Goal: Task Accomplishment & Management: Manage account settings

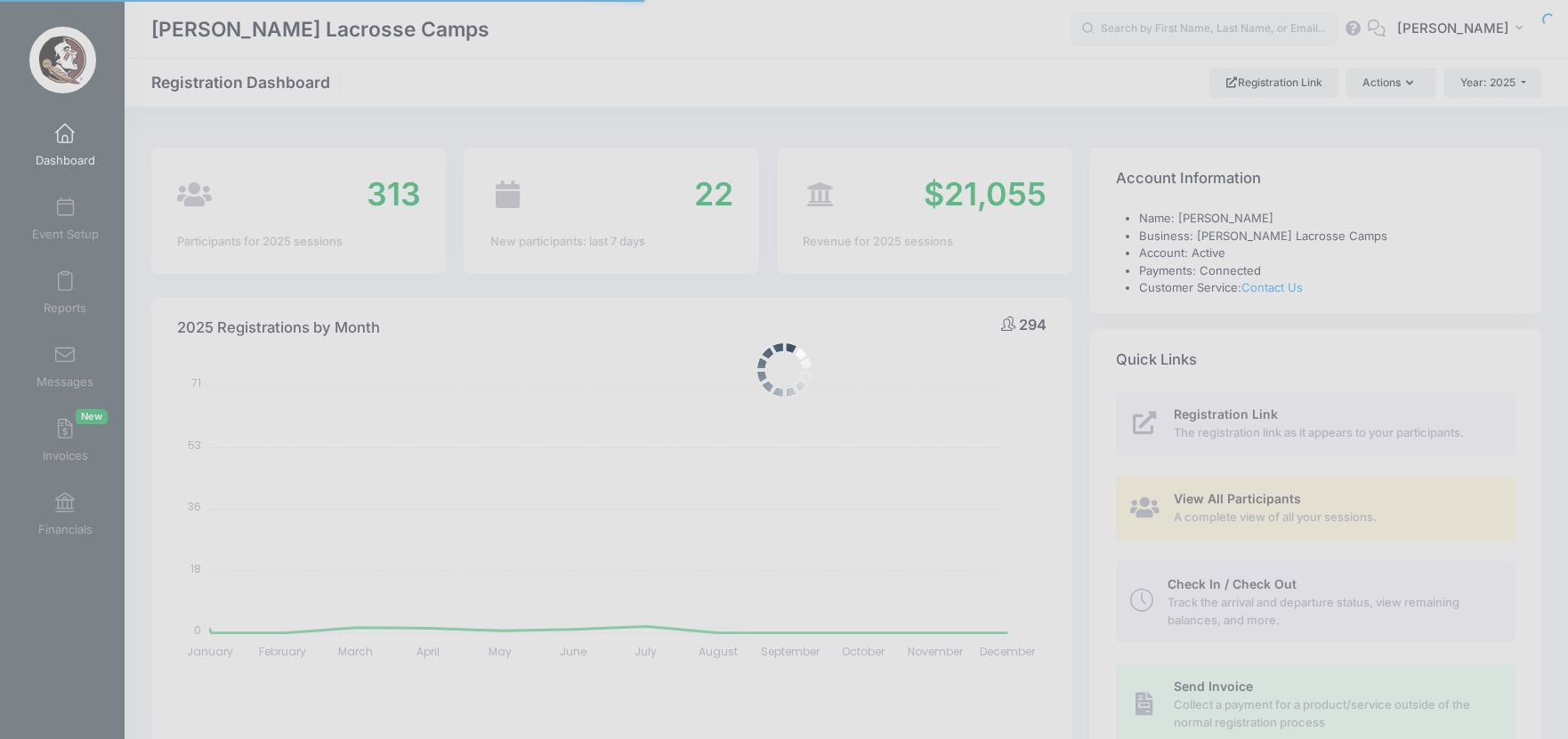
select select
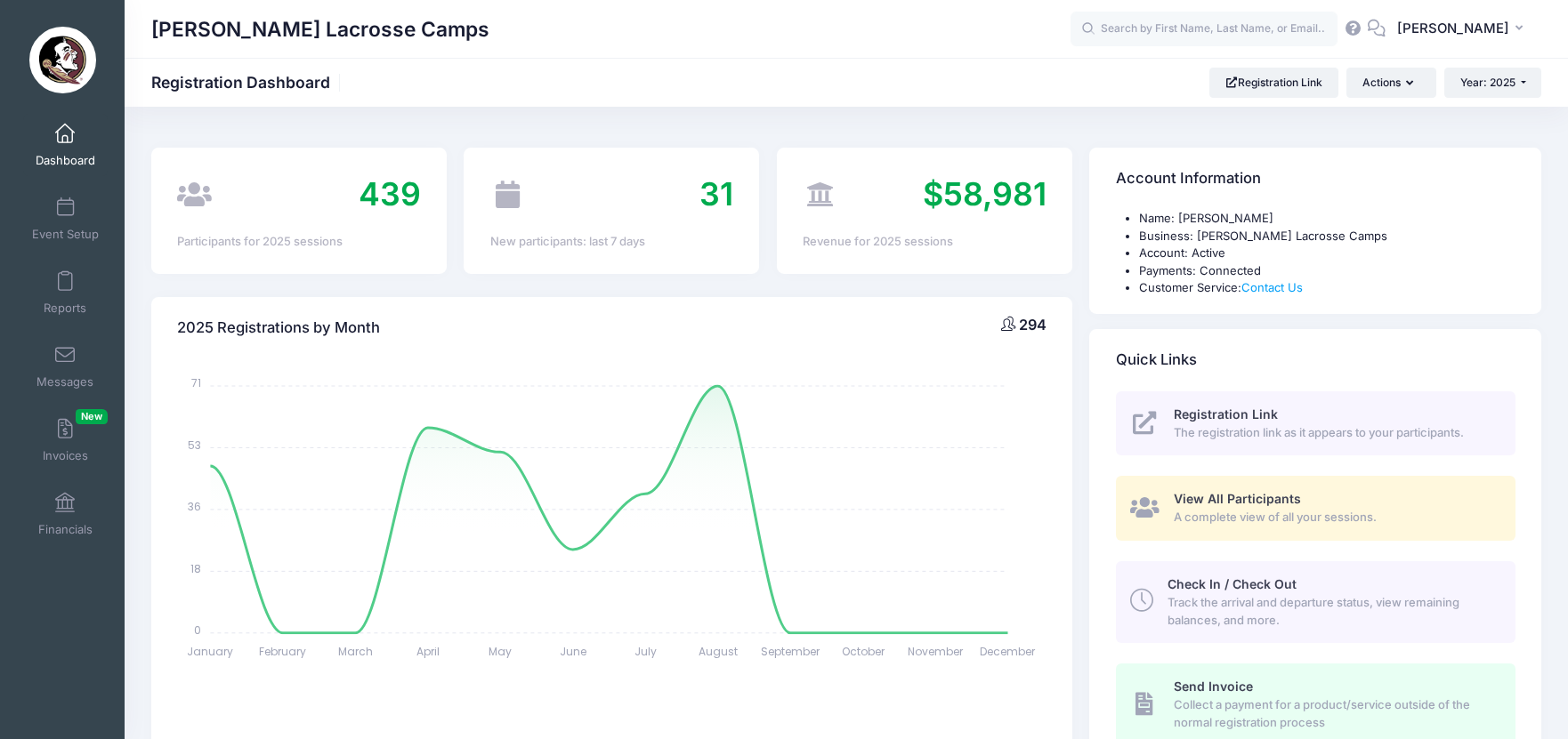
click at [65, 130] on span at bounding box center [65, 134] width 0 height 19
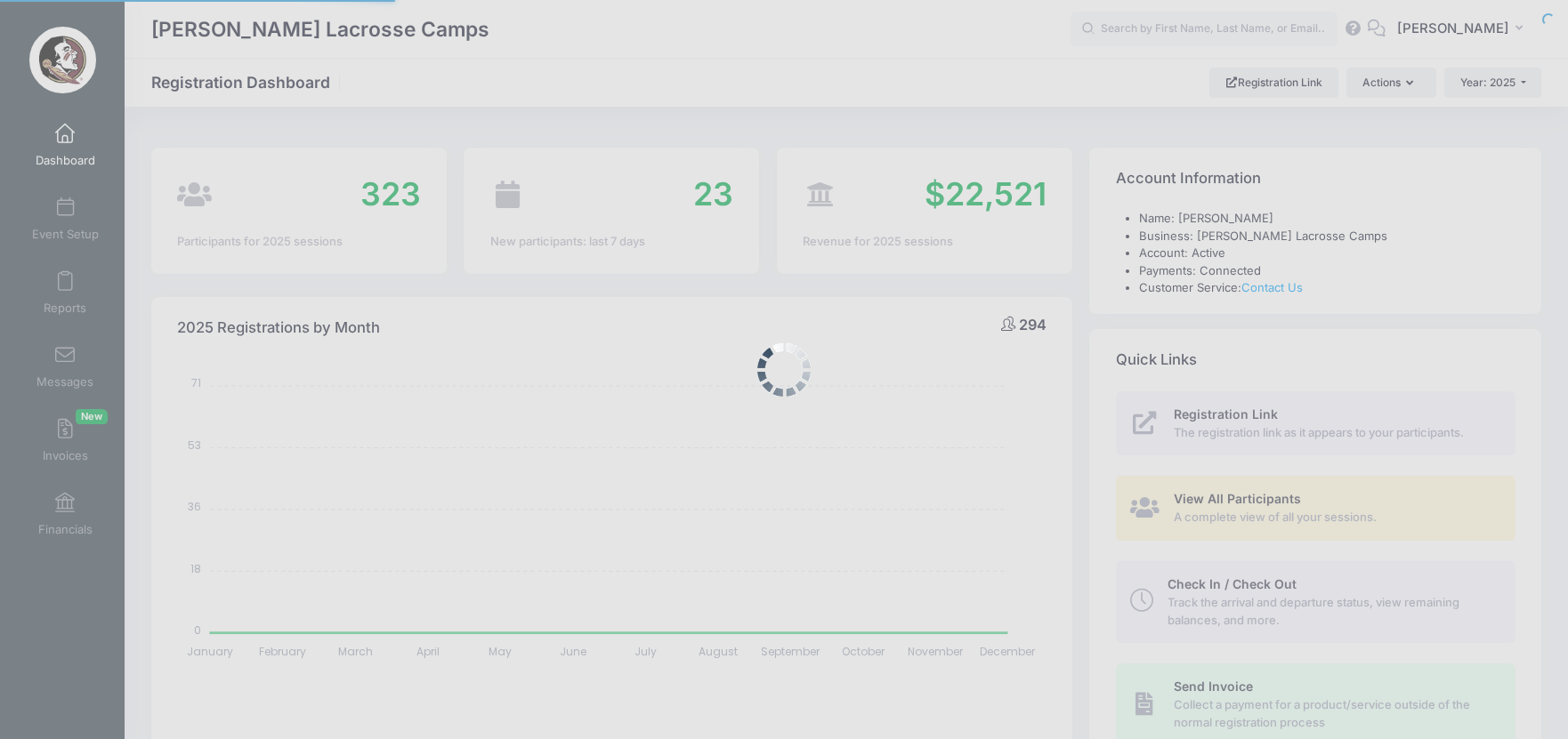
select select
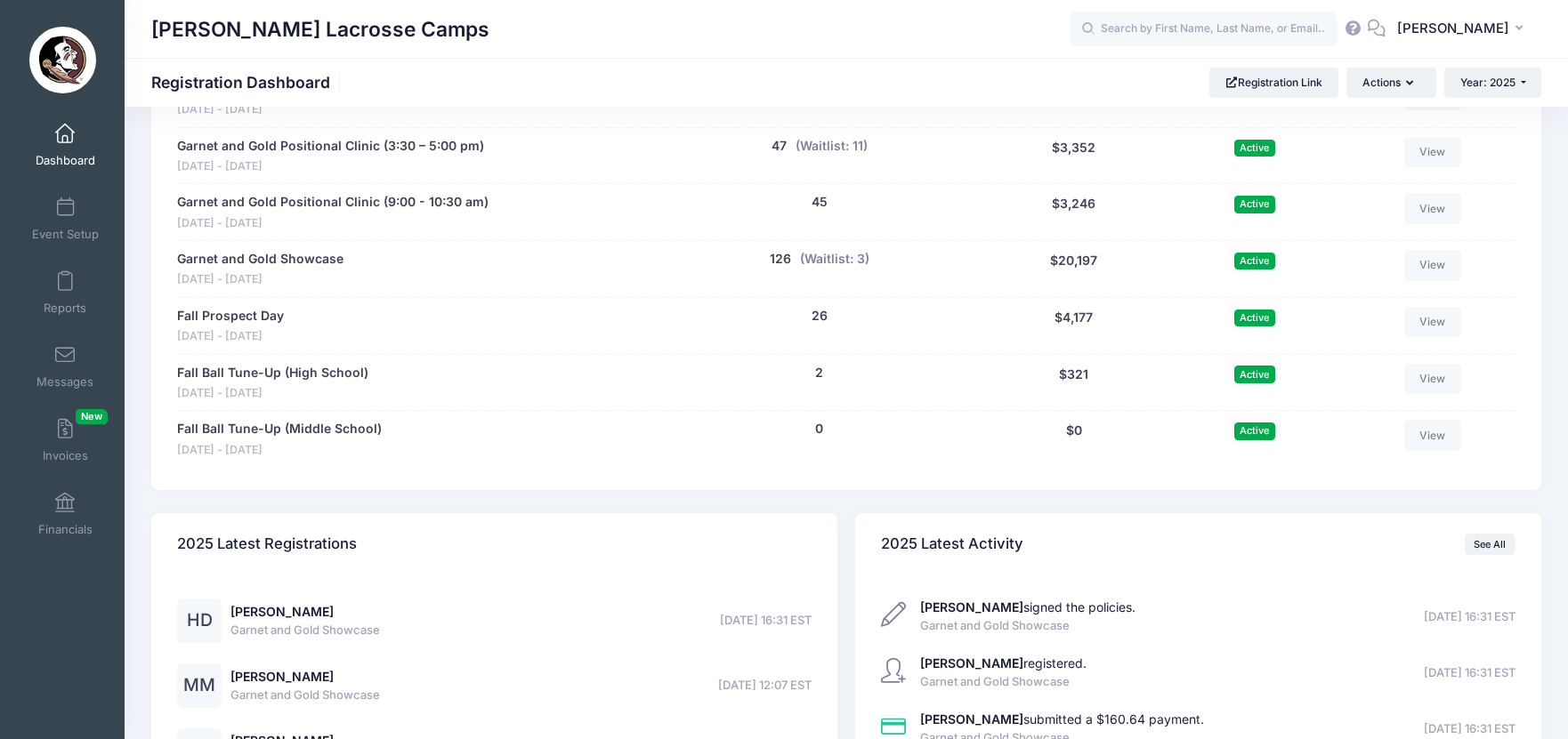
scroll to position [994, 0]
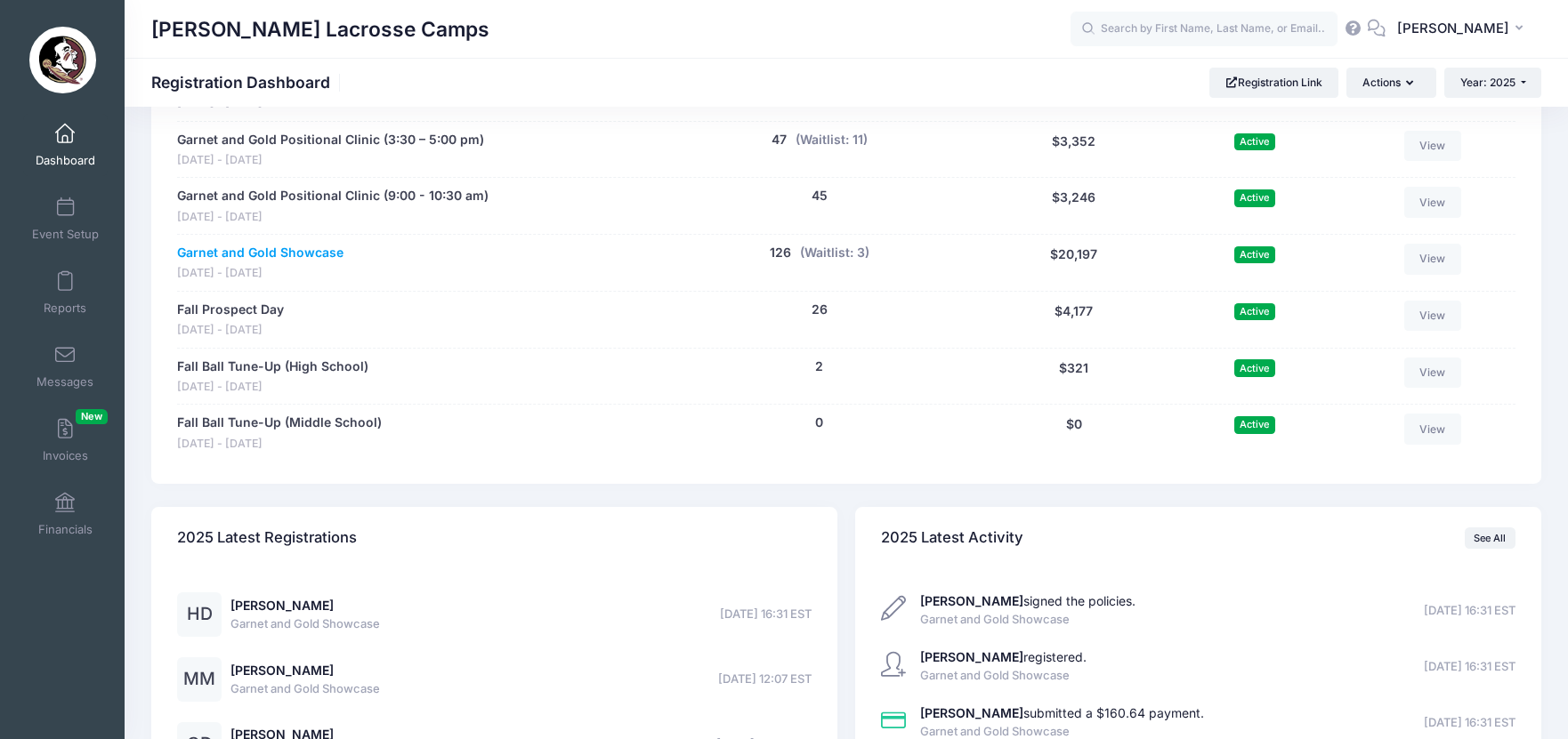
click at [321, 243] on link "Garnet and Gold Showcase" at bounding box center [261, 252] width 167 height 18
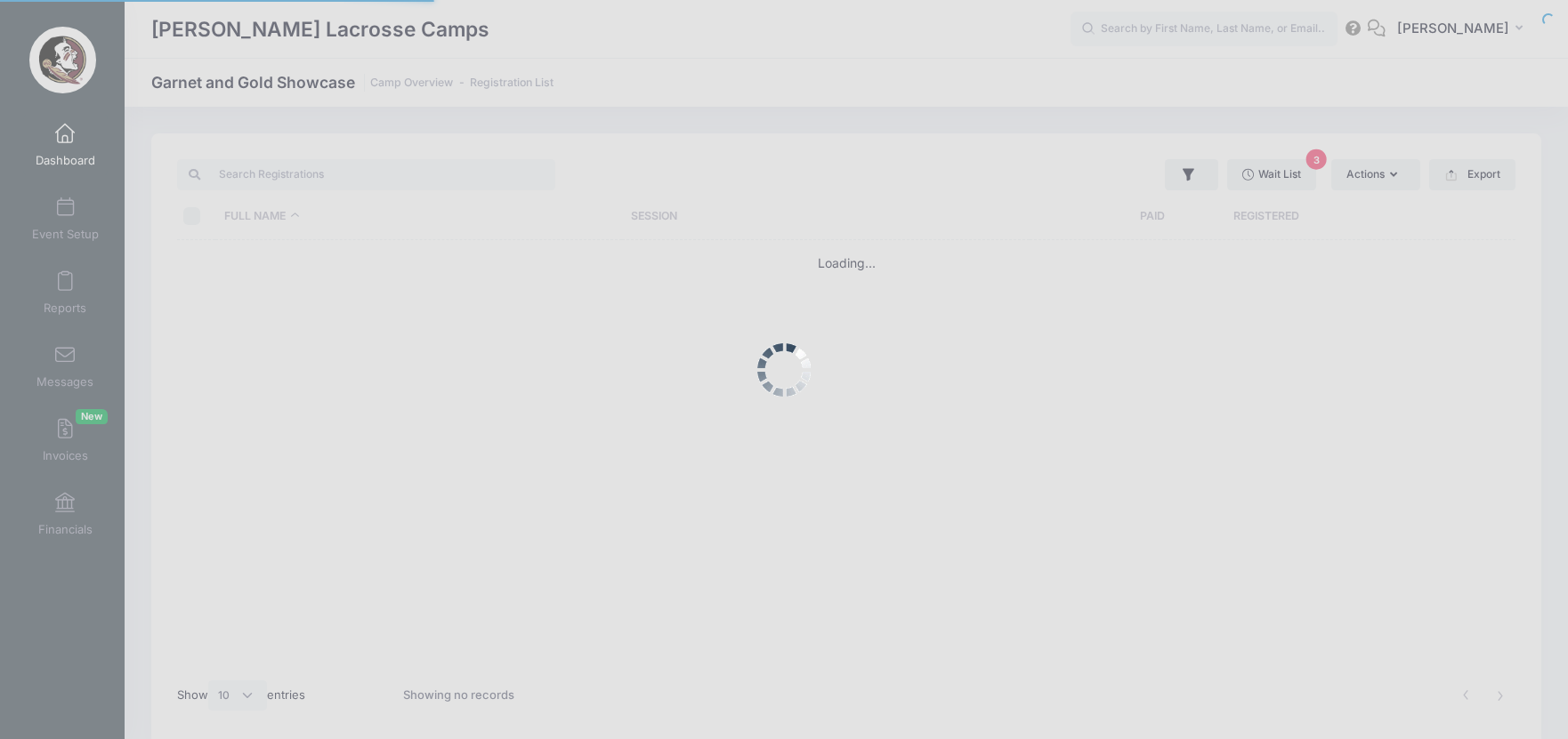
select select "10"
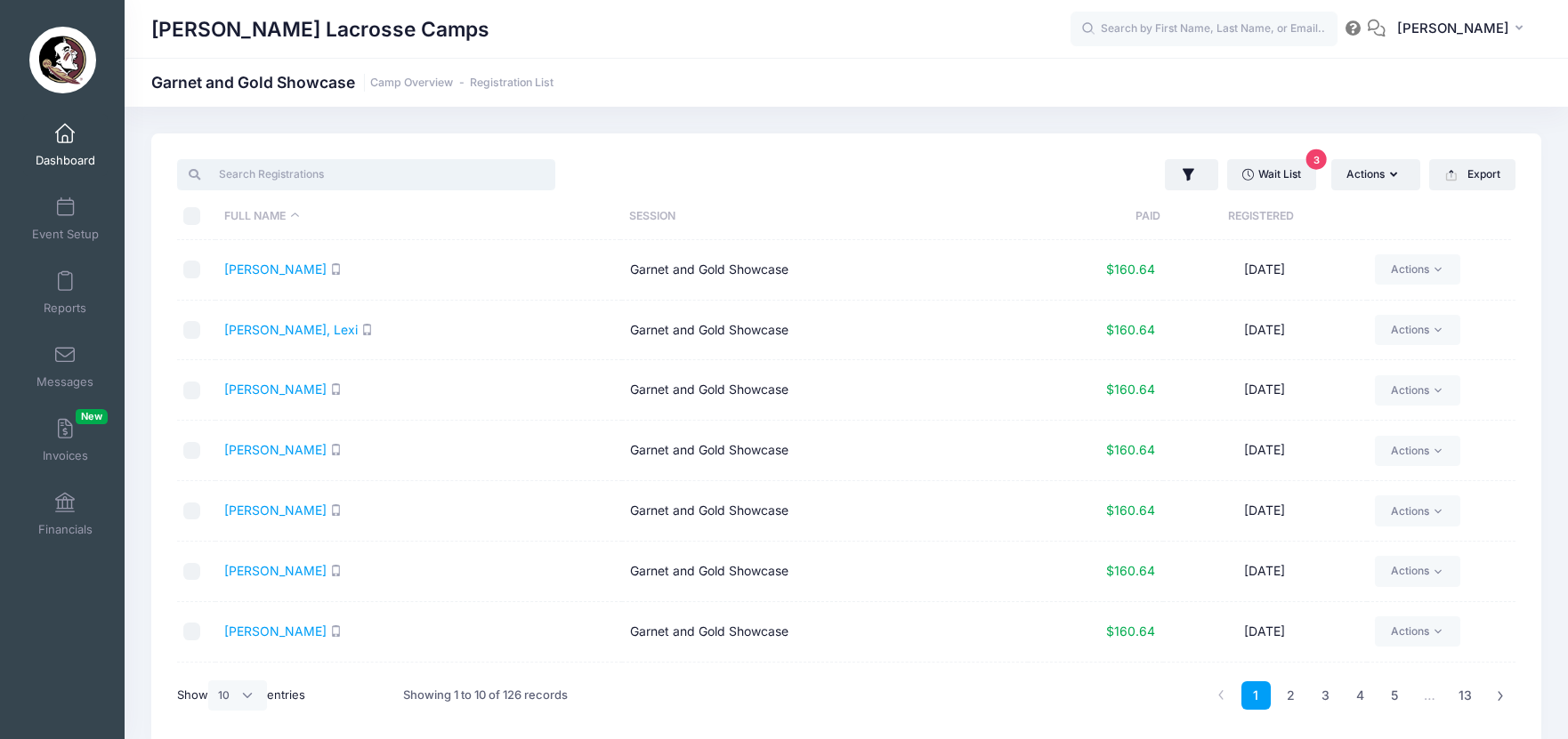
click at [334, 171] on input "search" at bounding box center [367, 174] width 378 height 30
paste input "Lindsay"
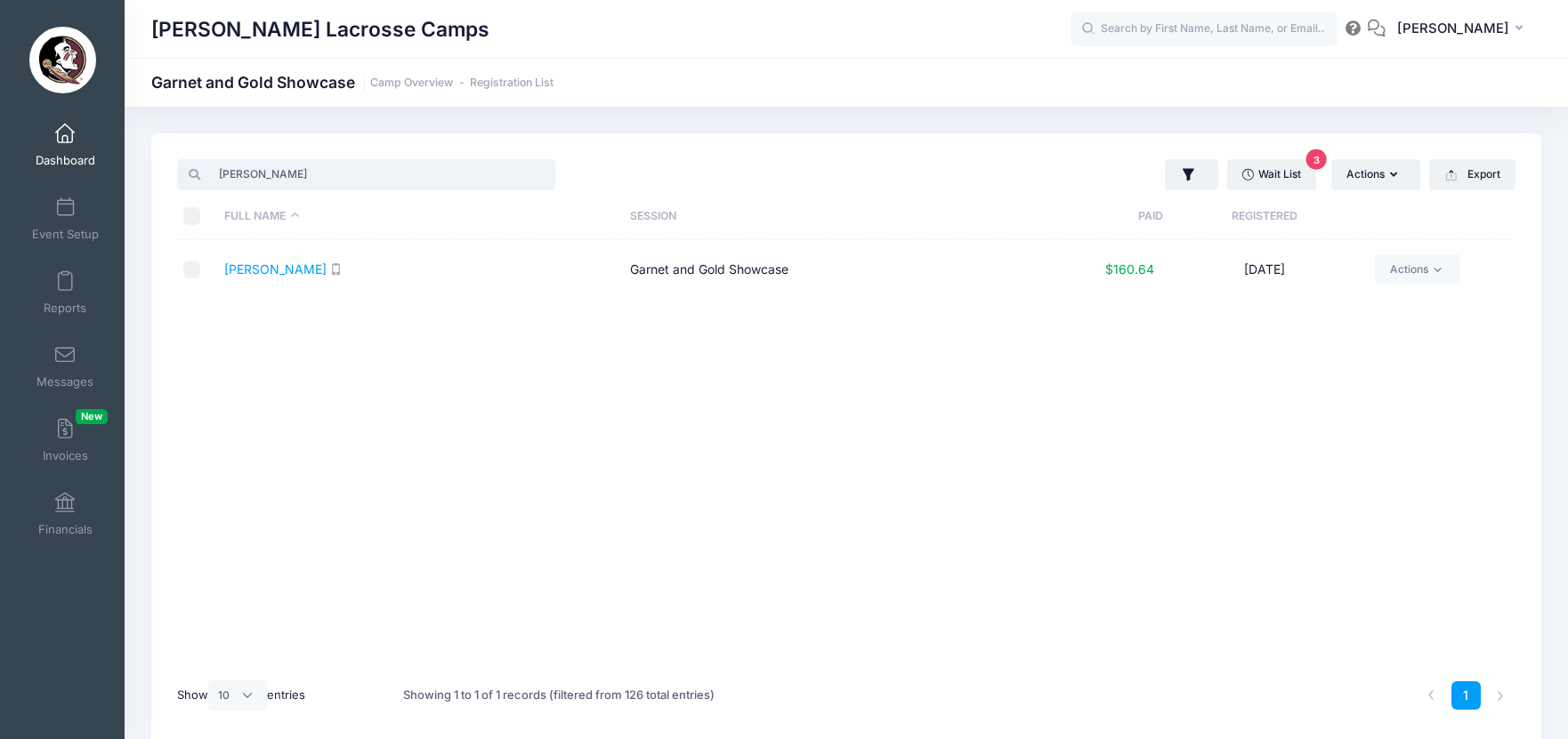
type input "Lindsay"
click at [193, 272] on input "checkbox" at bounding box center [192, 270] width 17 height 17
checkbox input "false"
click at [265, 272] on link "[PERSON_NAME]" at bounding box center [275, 270] width 103 height 16
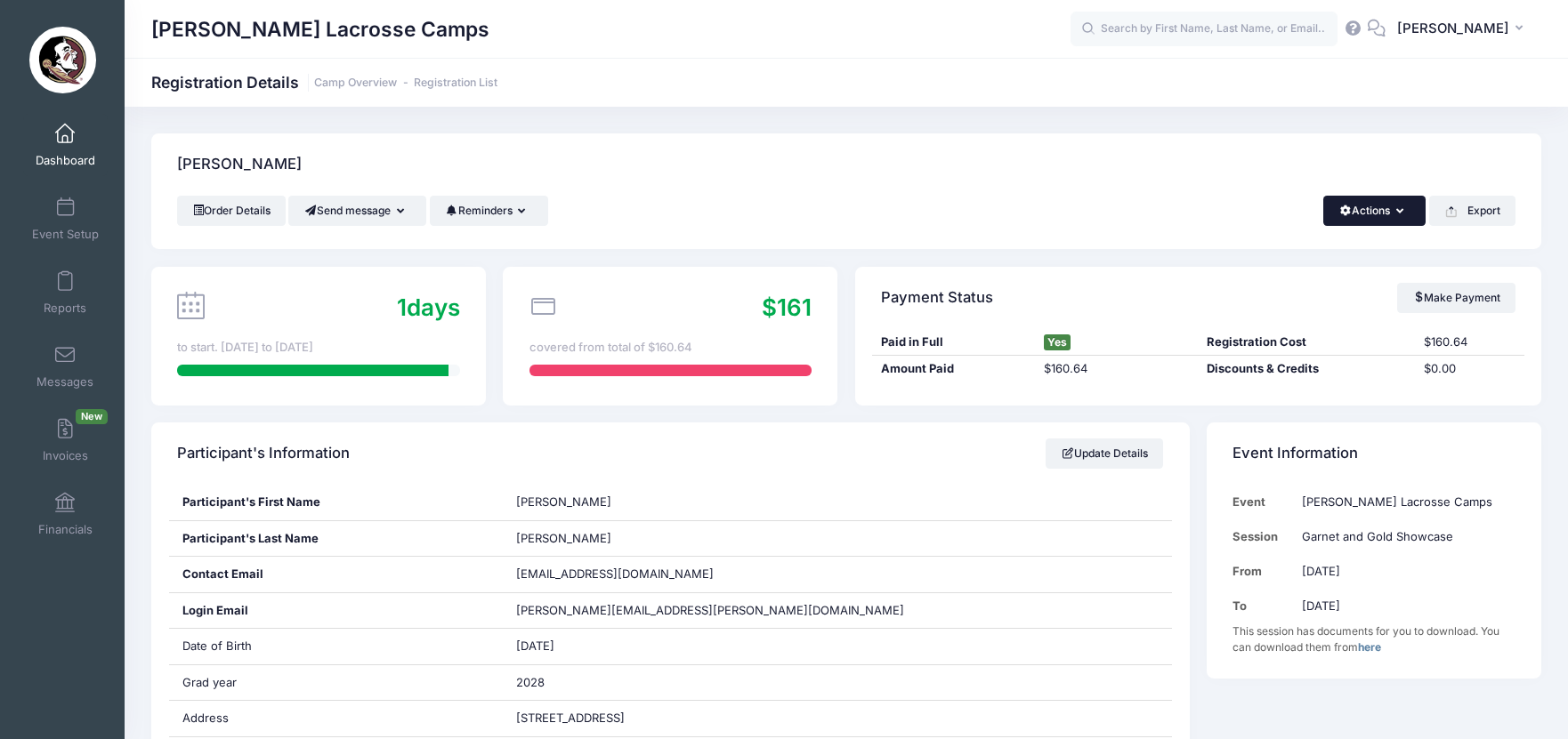
click at [1360, 209] on button "Actions" at bounding box center [1374, 210] width 103 height 30
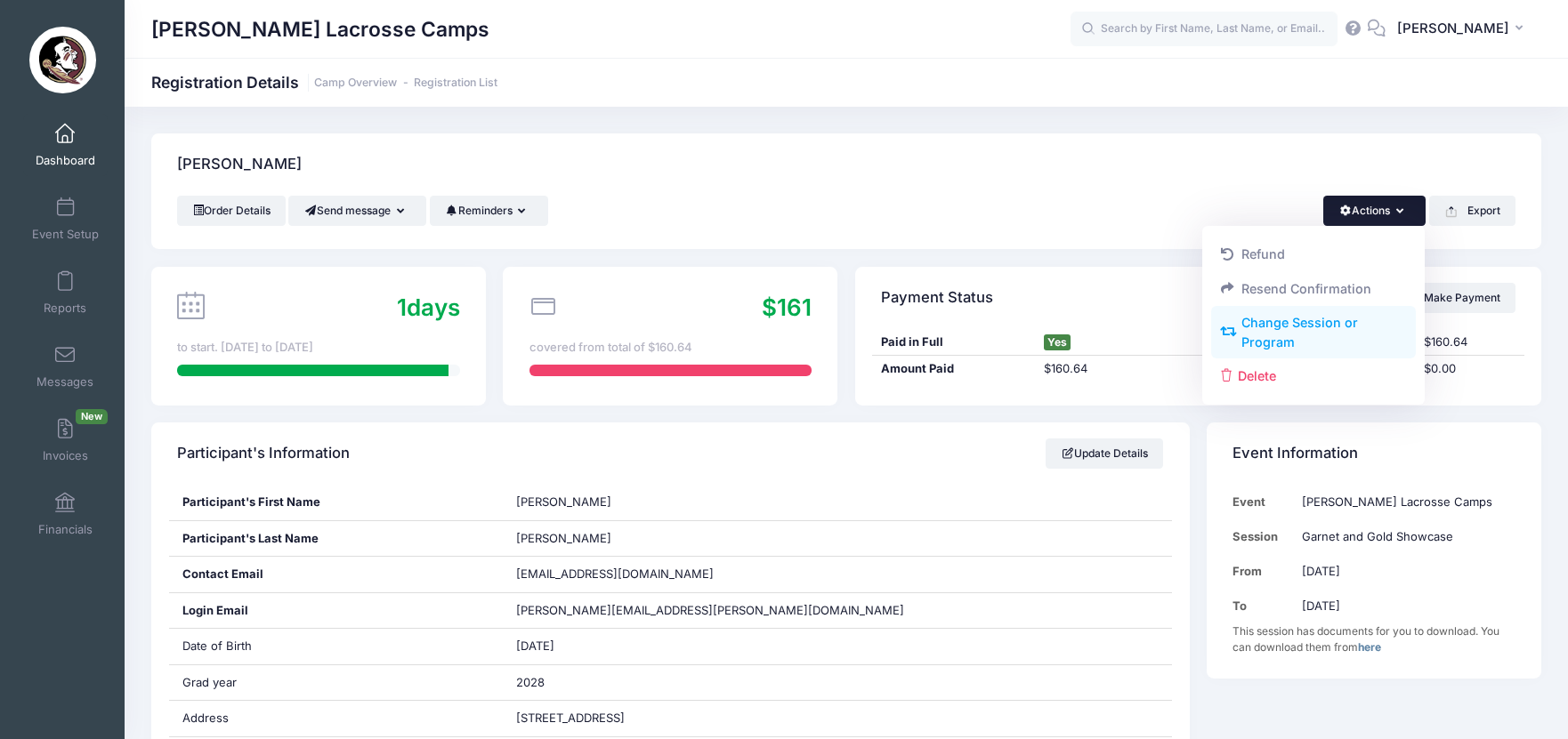
click at [1288, 331] on link "Change Session or Program" at bounding box center [1314, 333] width 206 height 53
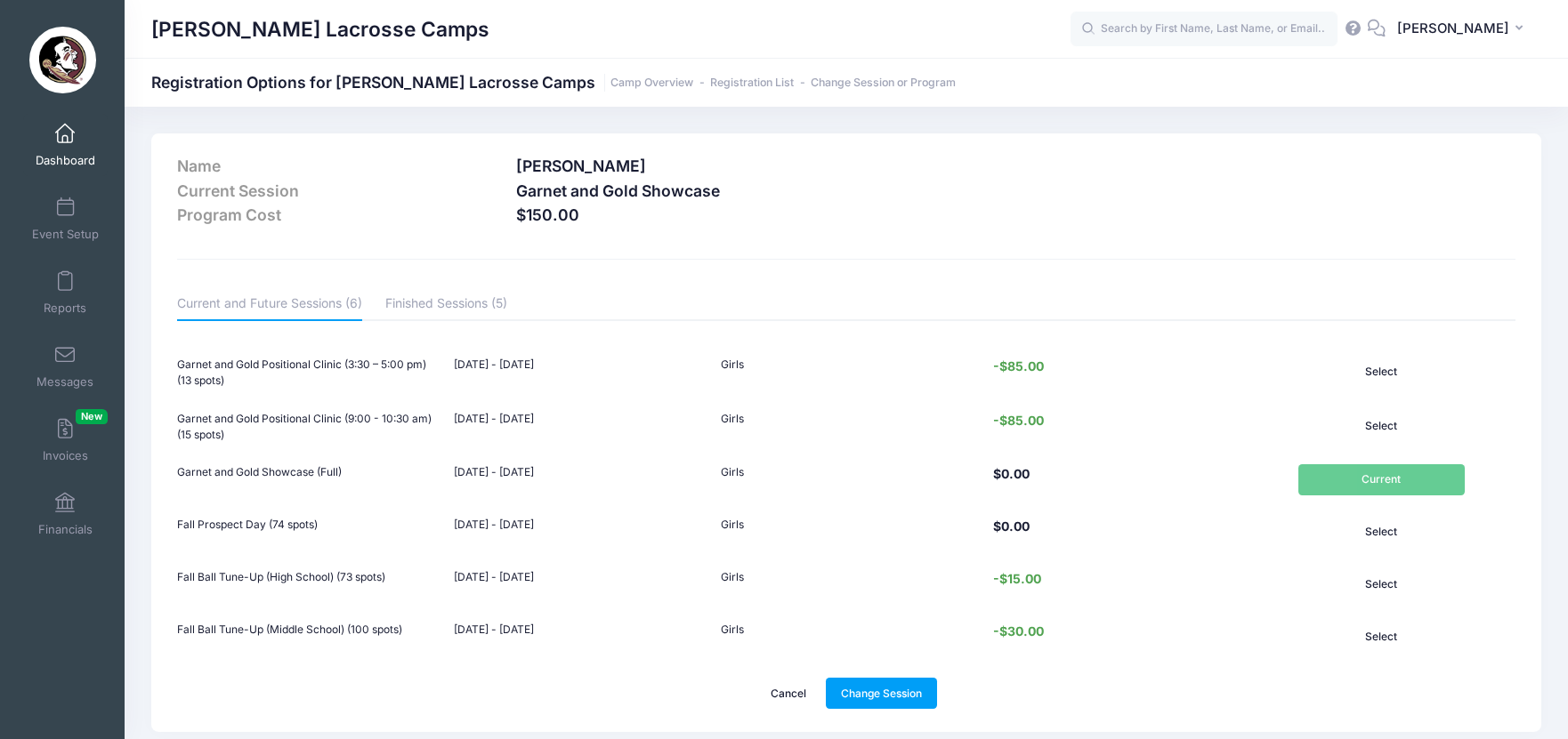
click at [787, 697] on link "Cancel" at bounding box center [788, 692] width 67 height 30
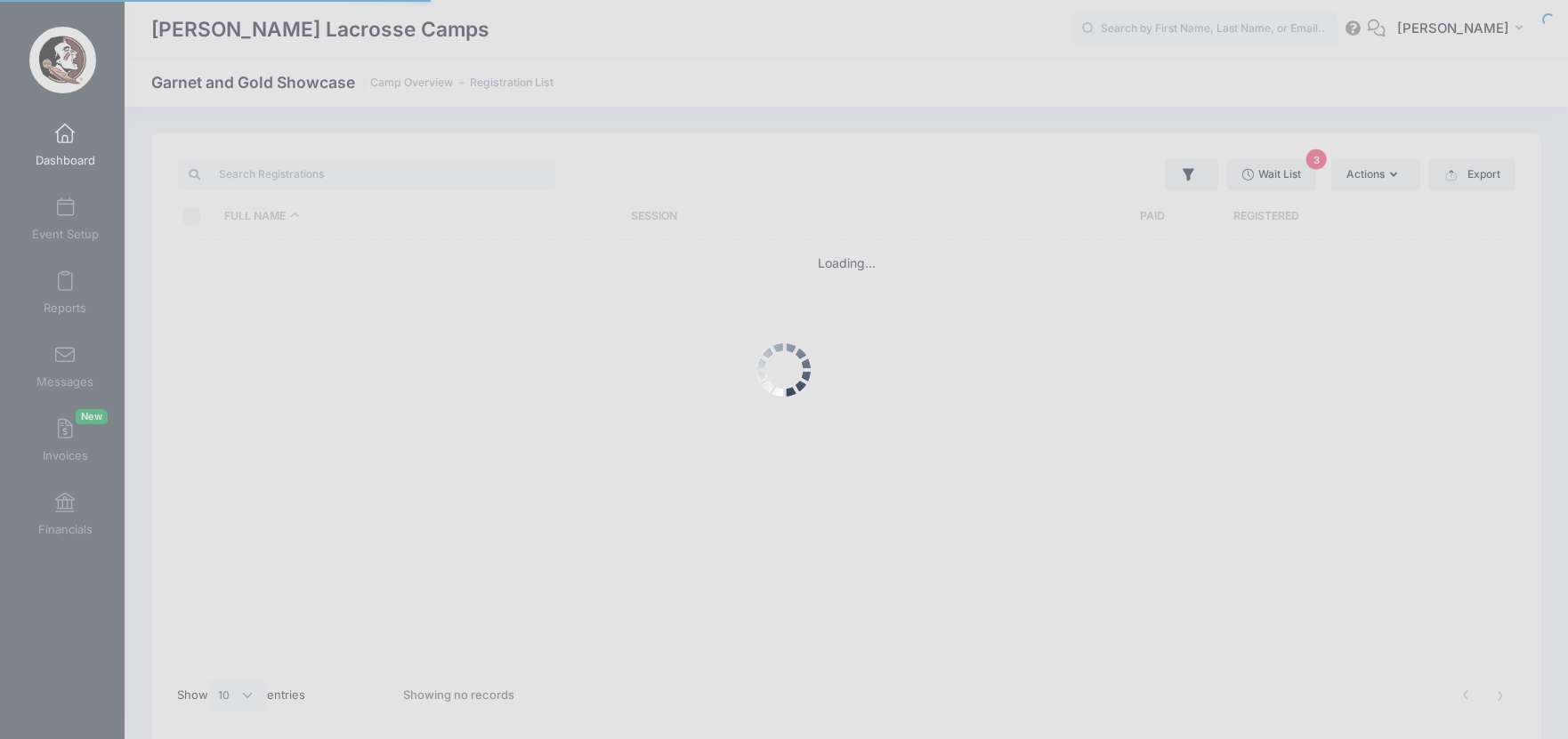
select select "10"
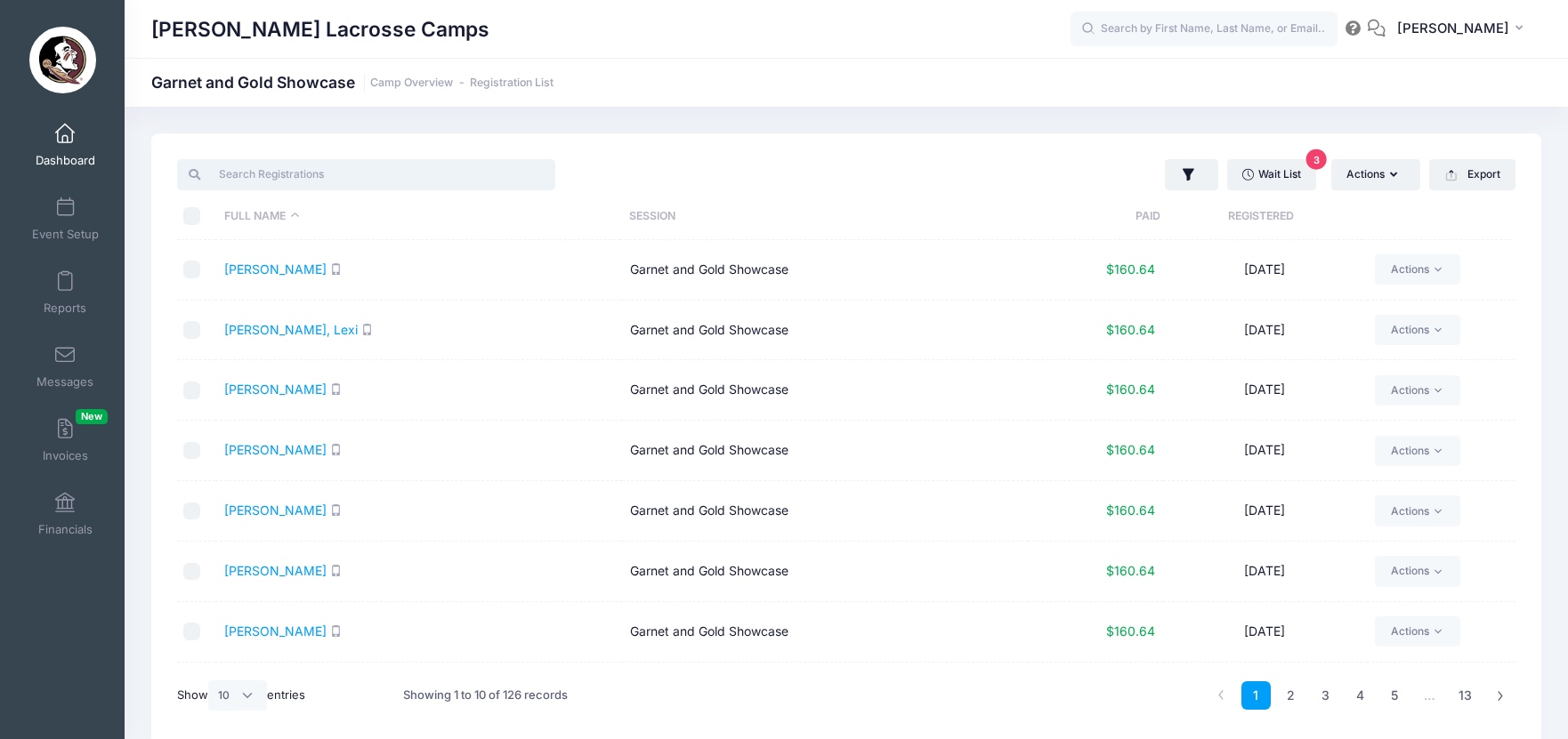
click at [458, 176] on input "search" at bounding box center [367, 174] width 378 height 30
paste input "Lindsay"
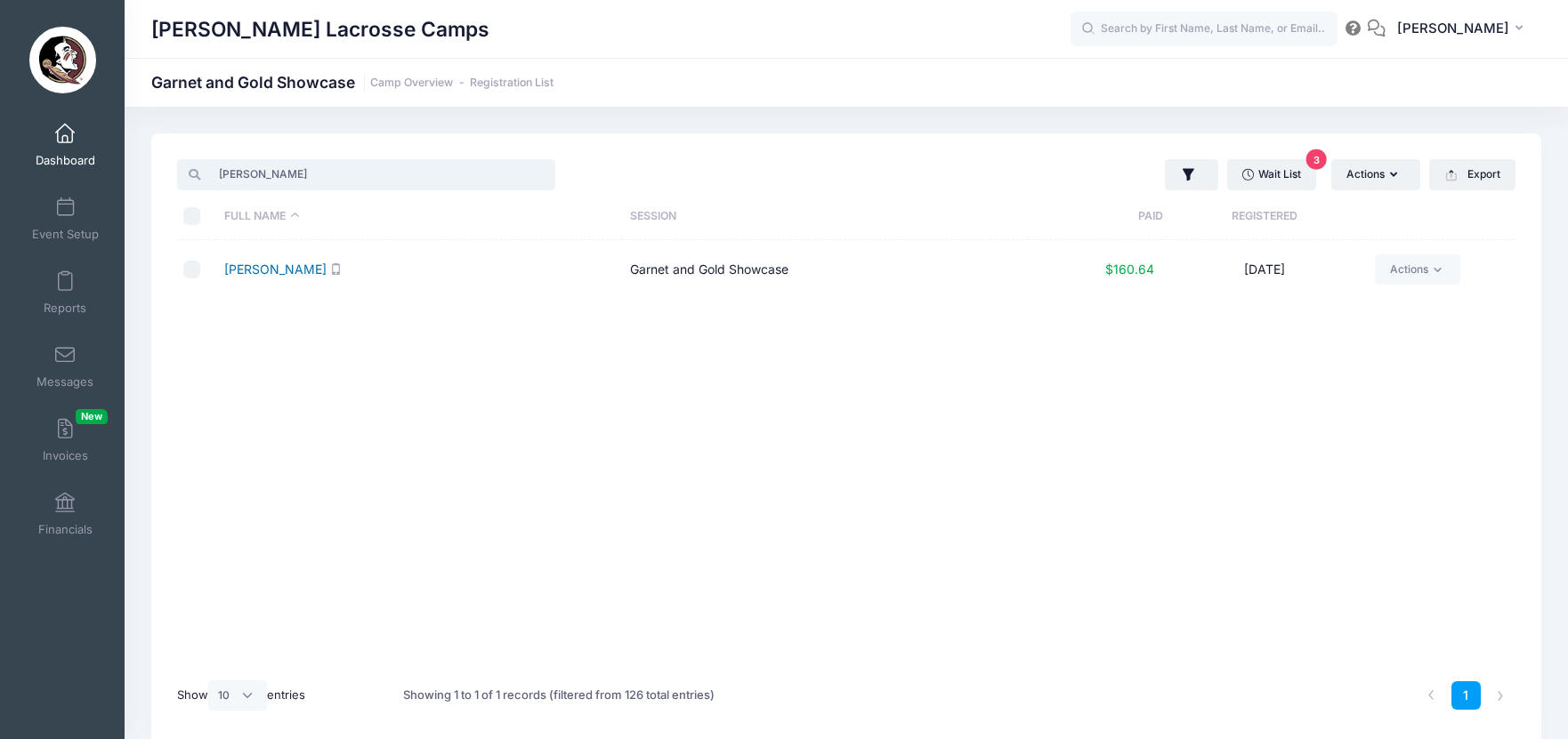
type input "Lindsay"
click at [278, 267] on link "LaBier, Lindsay" at bounding box center [275, 270] width 103 height 16
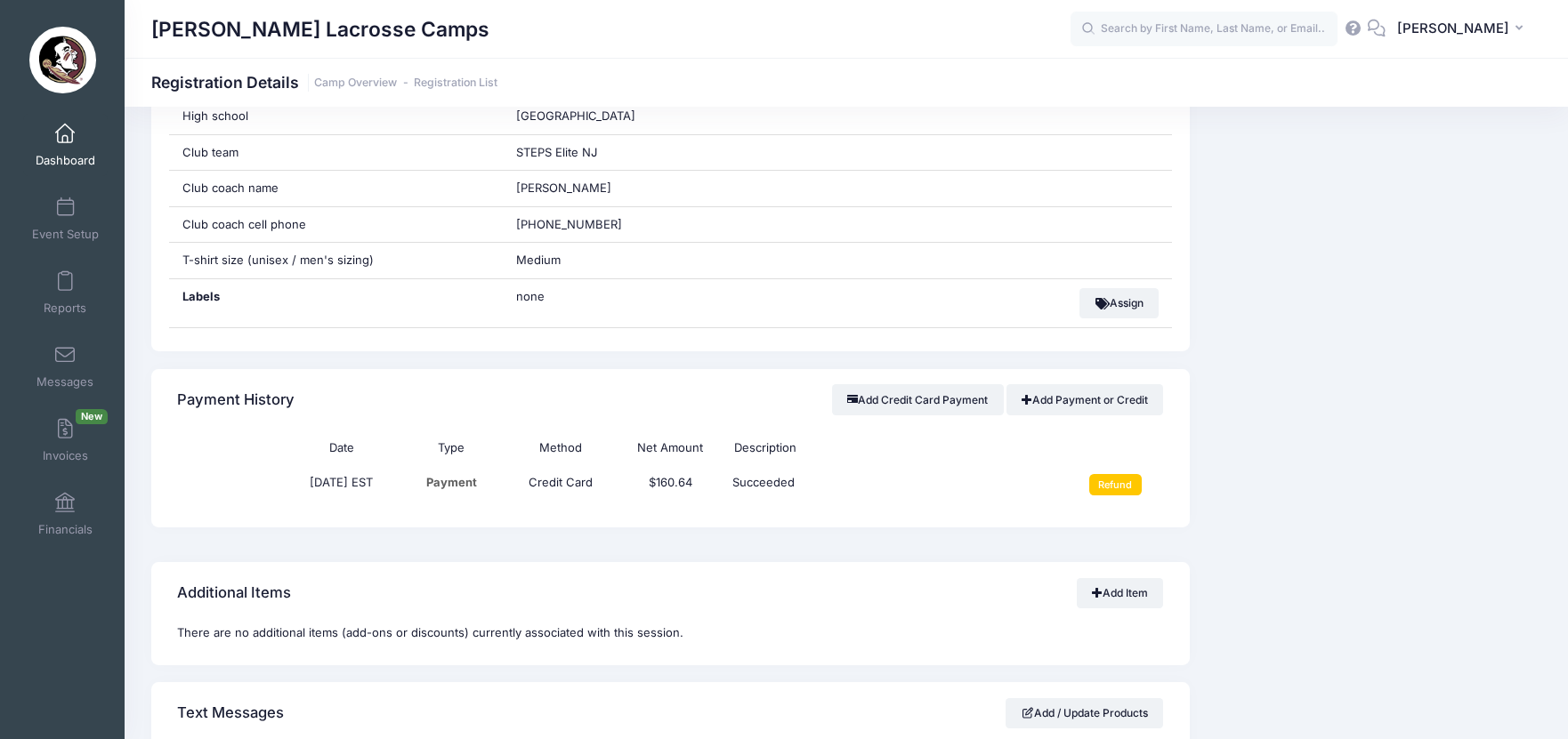
scroll to position [1313, 0]
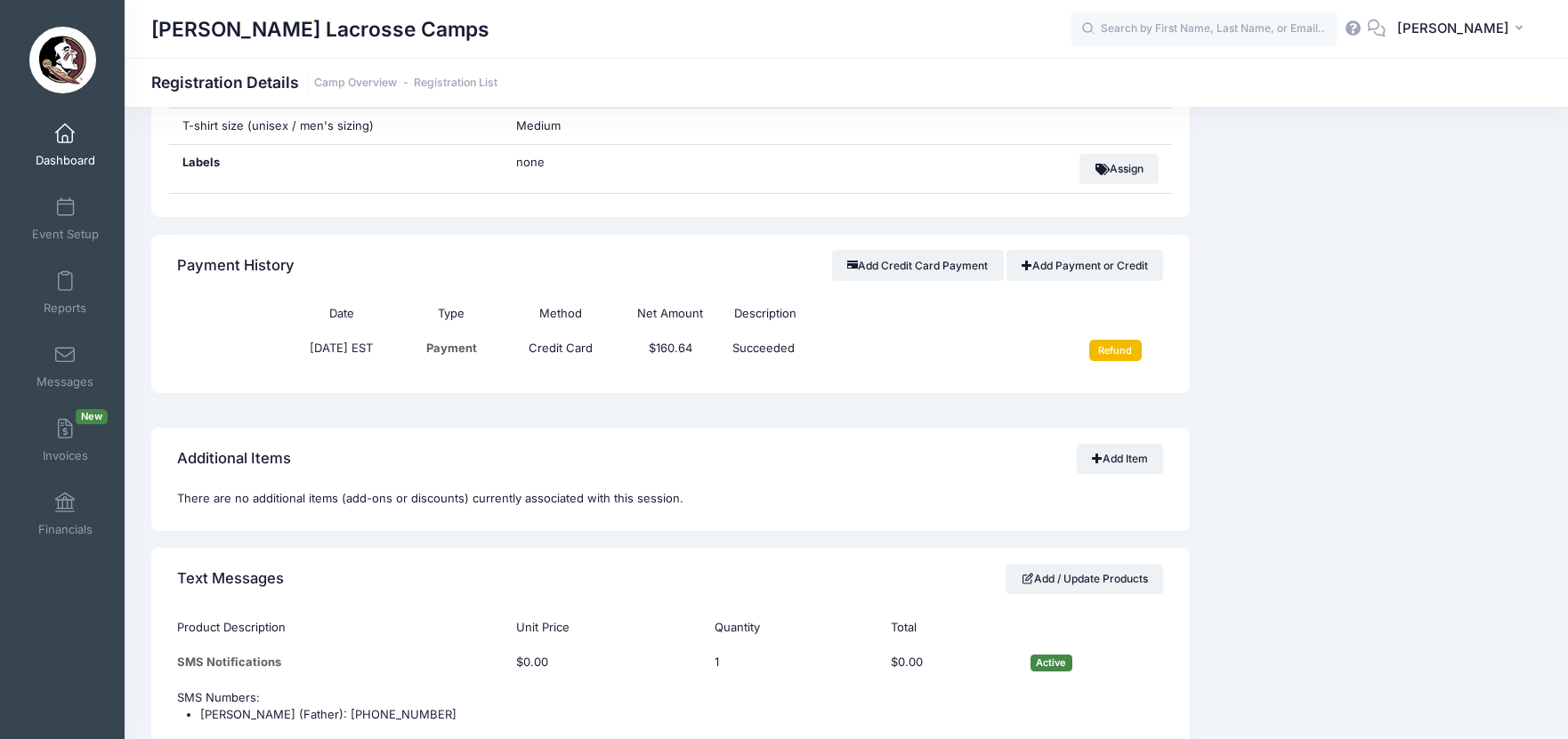
click at [1107, 339] on input "Refund" at bounding box center [1115, 350] width 52 height 21
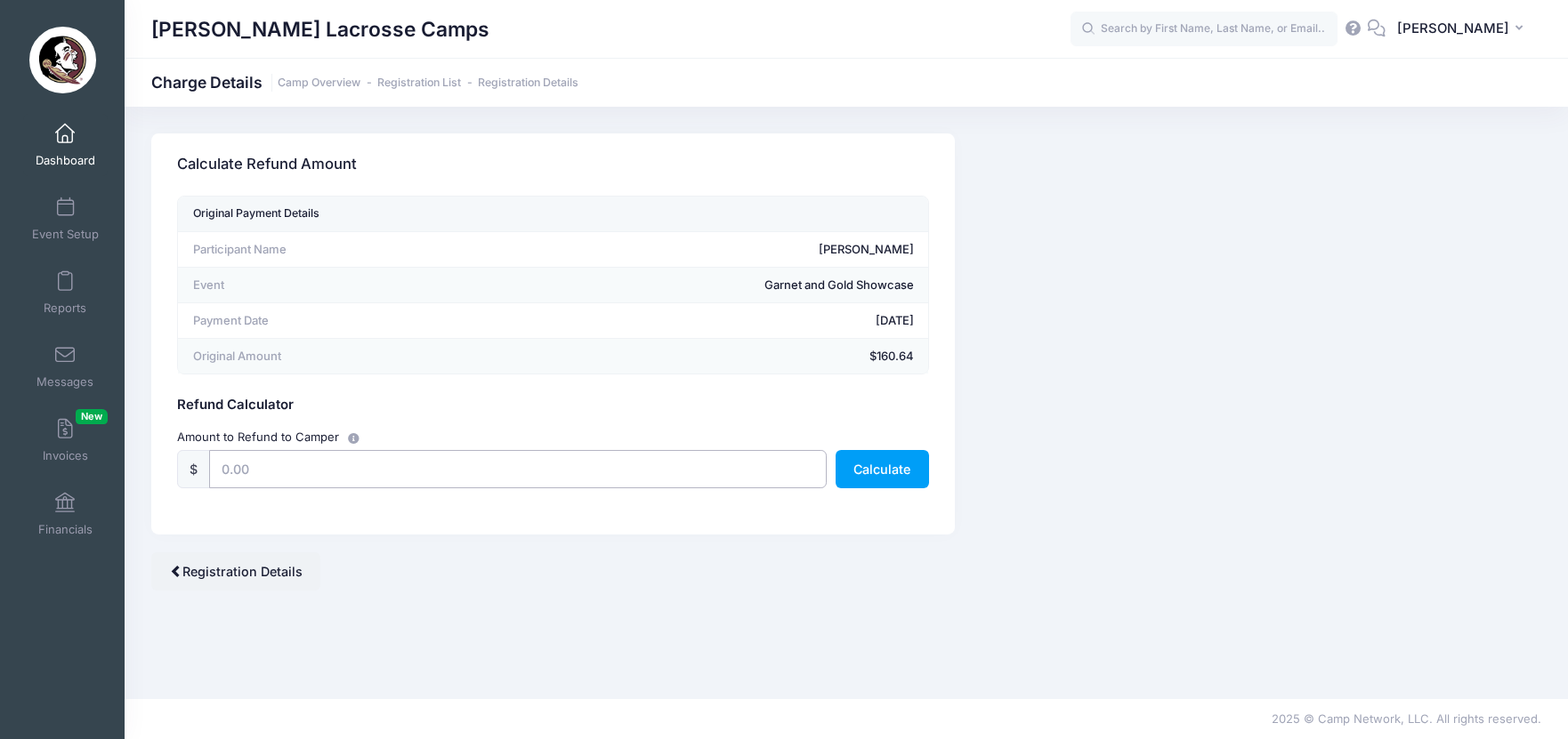
click at [516, 458] on input "text" at bounding box center [518, 468] width 618 height 38
type input "150"
click at [857, 477] on button "Calculate" at bounding box center [882, 468] width 93 height 38
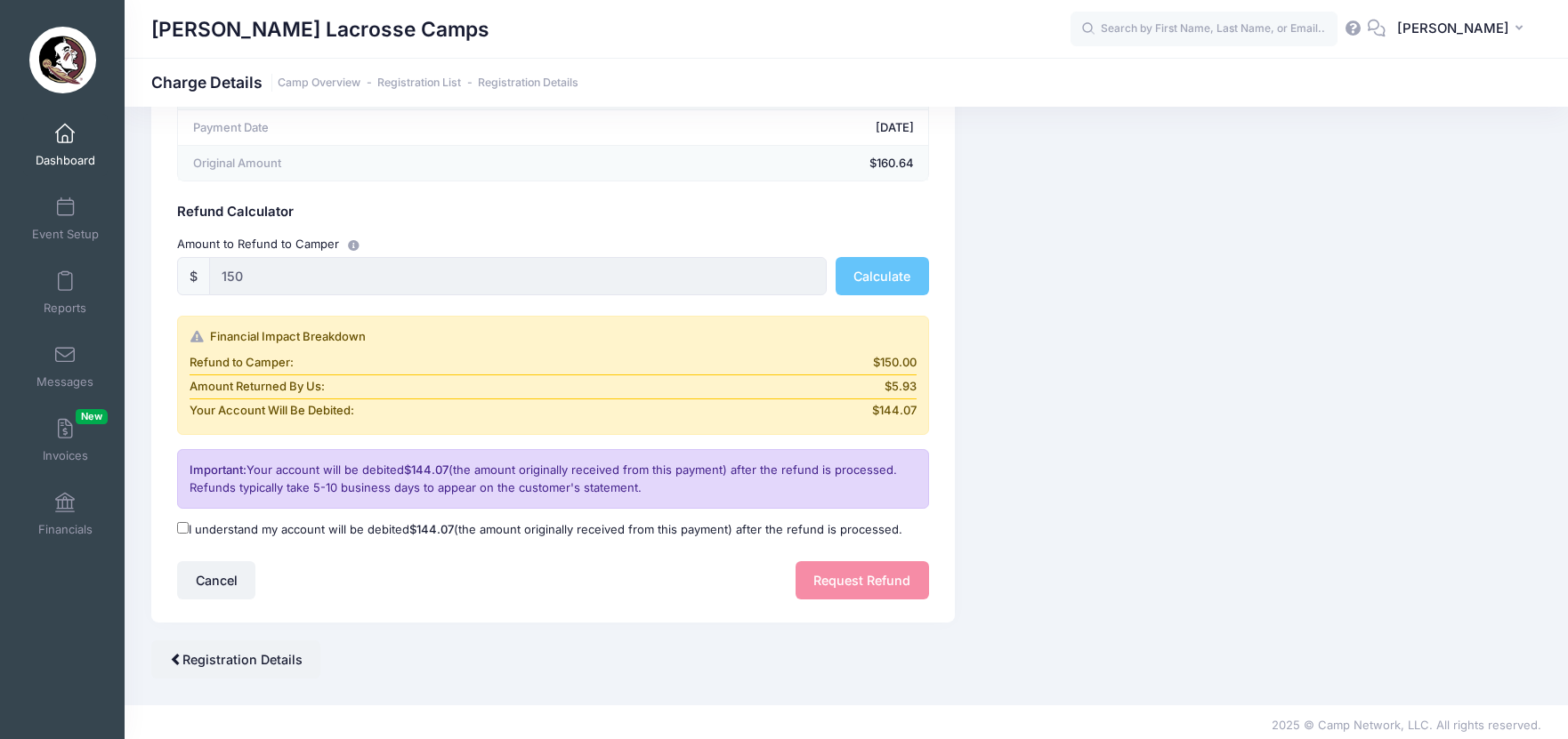
scroll to position [192, 0]
click at [185, 527] on input "I understand my account will be debited $144.07 (the amount originally received…" at bounding box center [183, 530] width 12 height 12
checkbox input "true"
click at [854, 570] on button "Request Refund" at bounding box center [862, 581] width 134 height 38
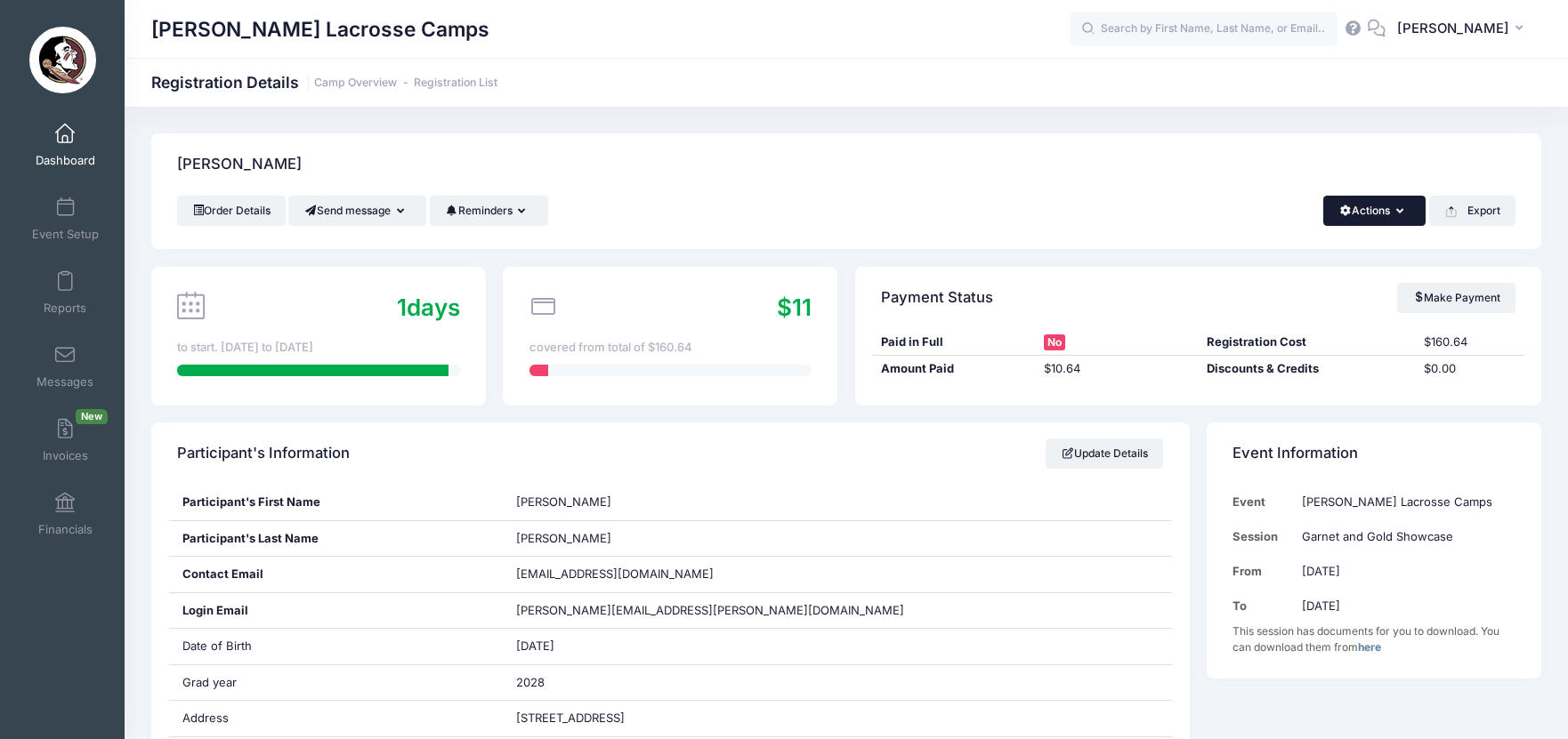
click at [1385, 207] on button "Actions" at bounding box center [1374, 210] width 103 height 30
click at [1318, 373] on link "Delete" at bounding box center [1314, 375] width 206 height 34
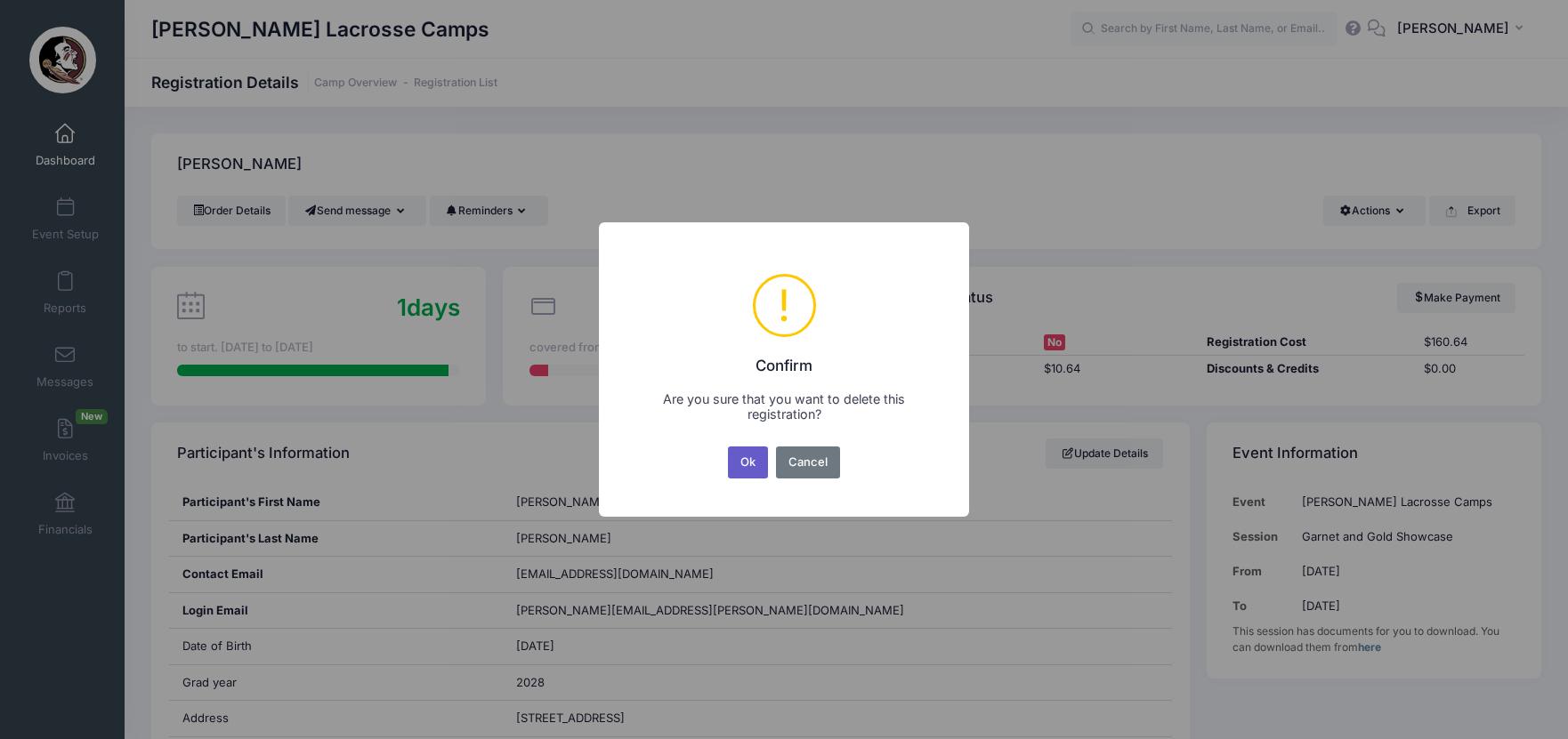
click at [748, 466] on button "Ok" at bounding box center [749, 463] width 41 height 32
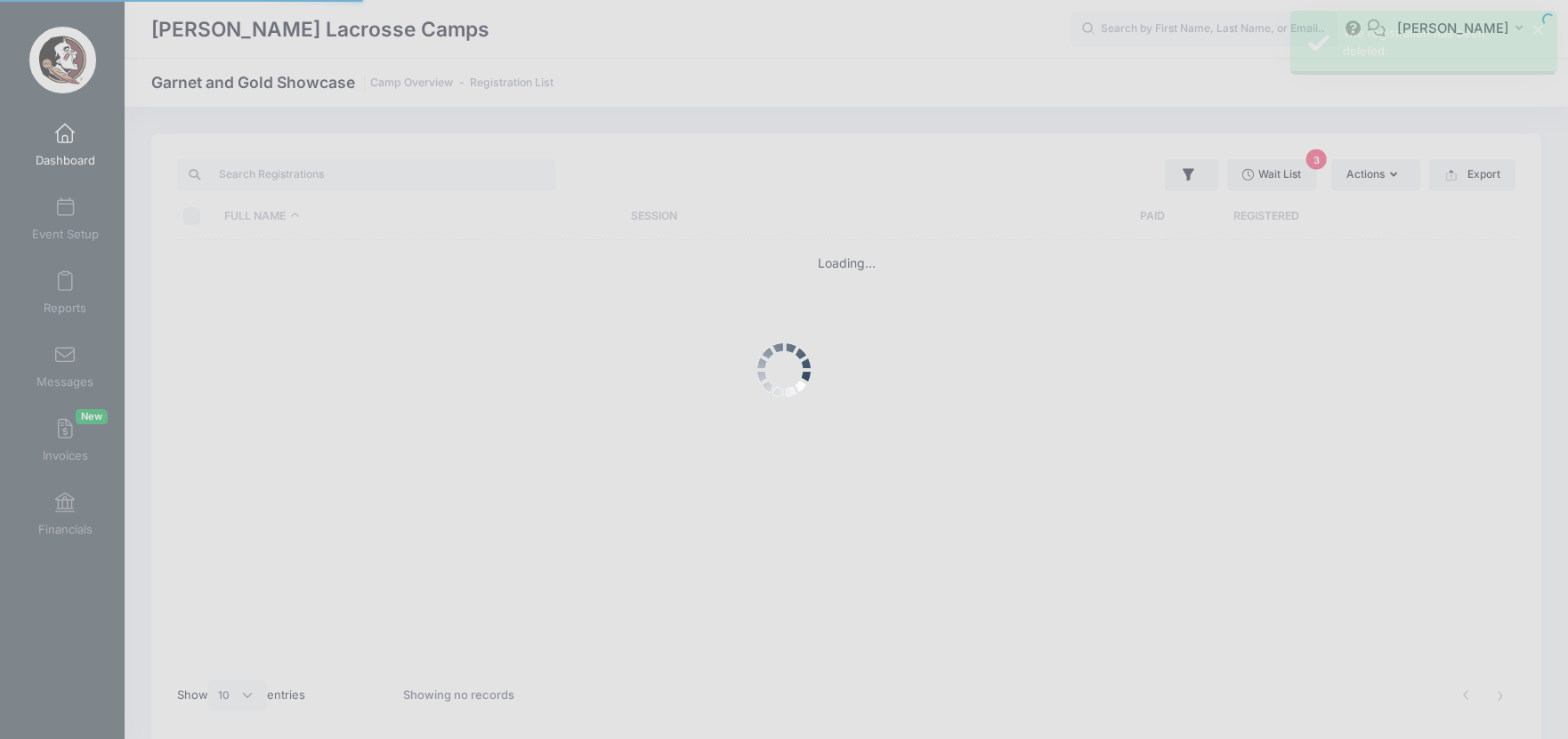
select select "10"
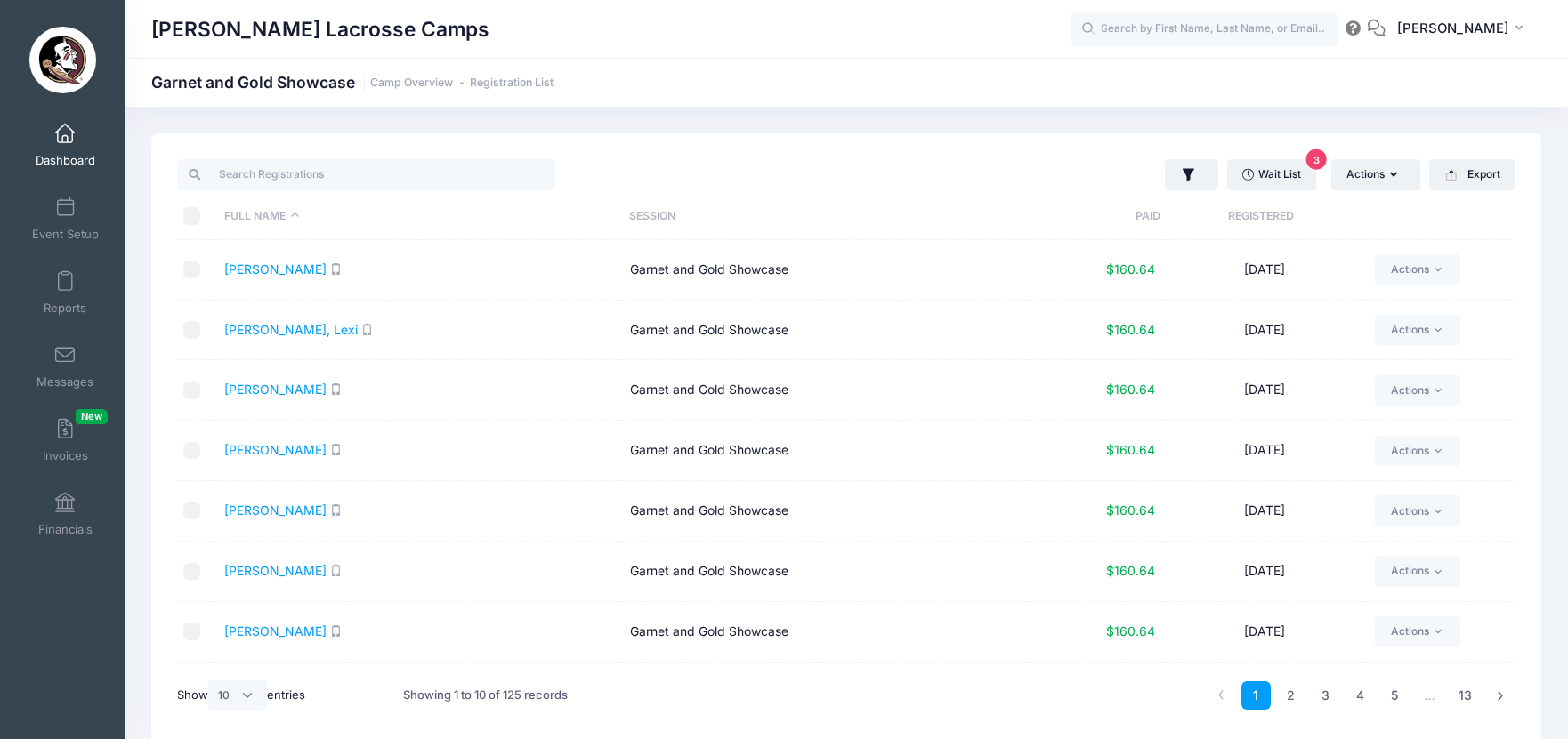
click at [58, 153] on span "Dashboard" at bounding box center [65, 161] width 59 height 16
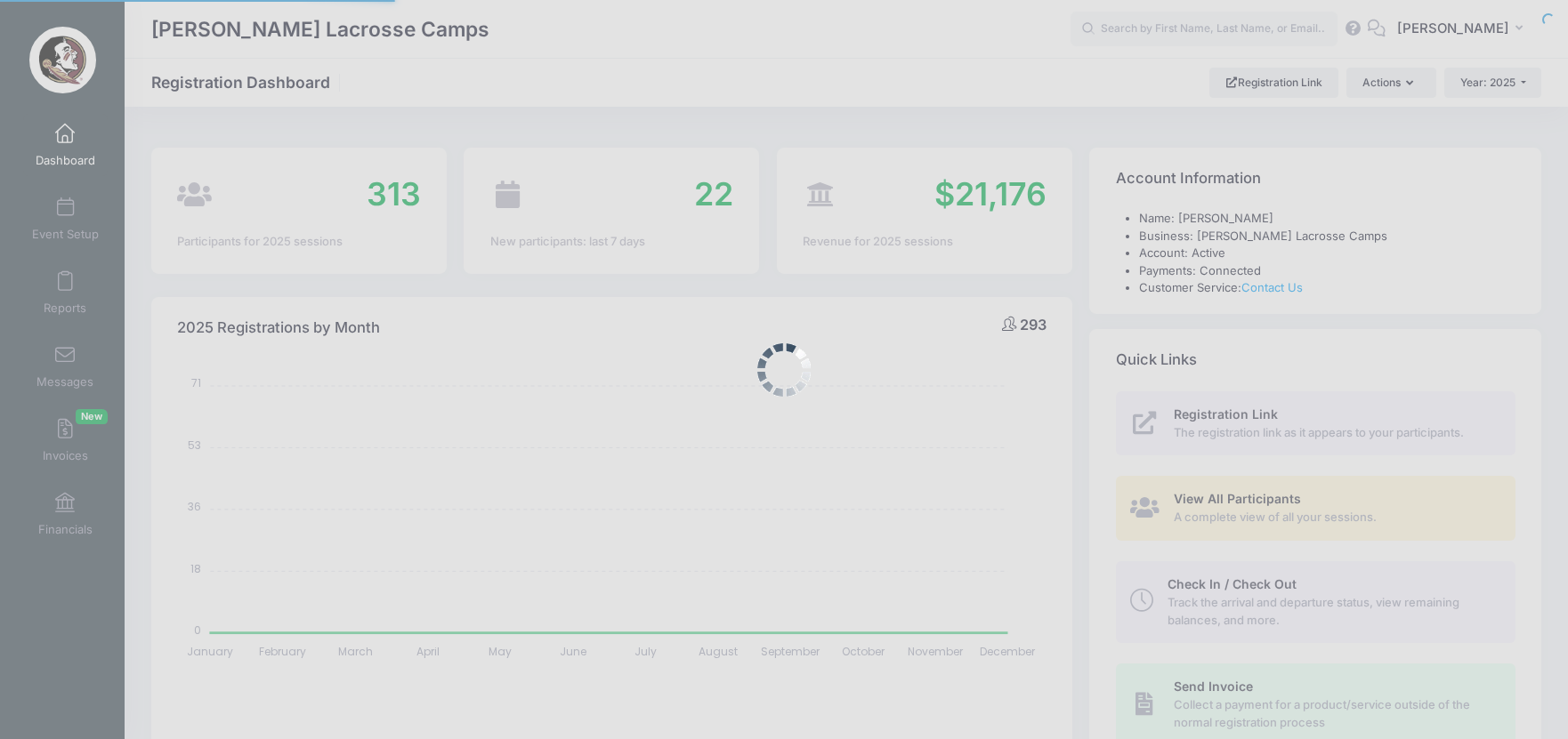
select select
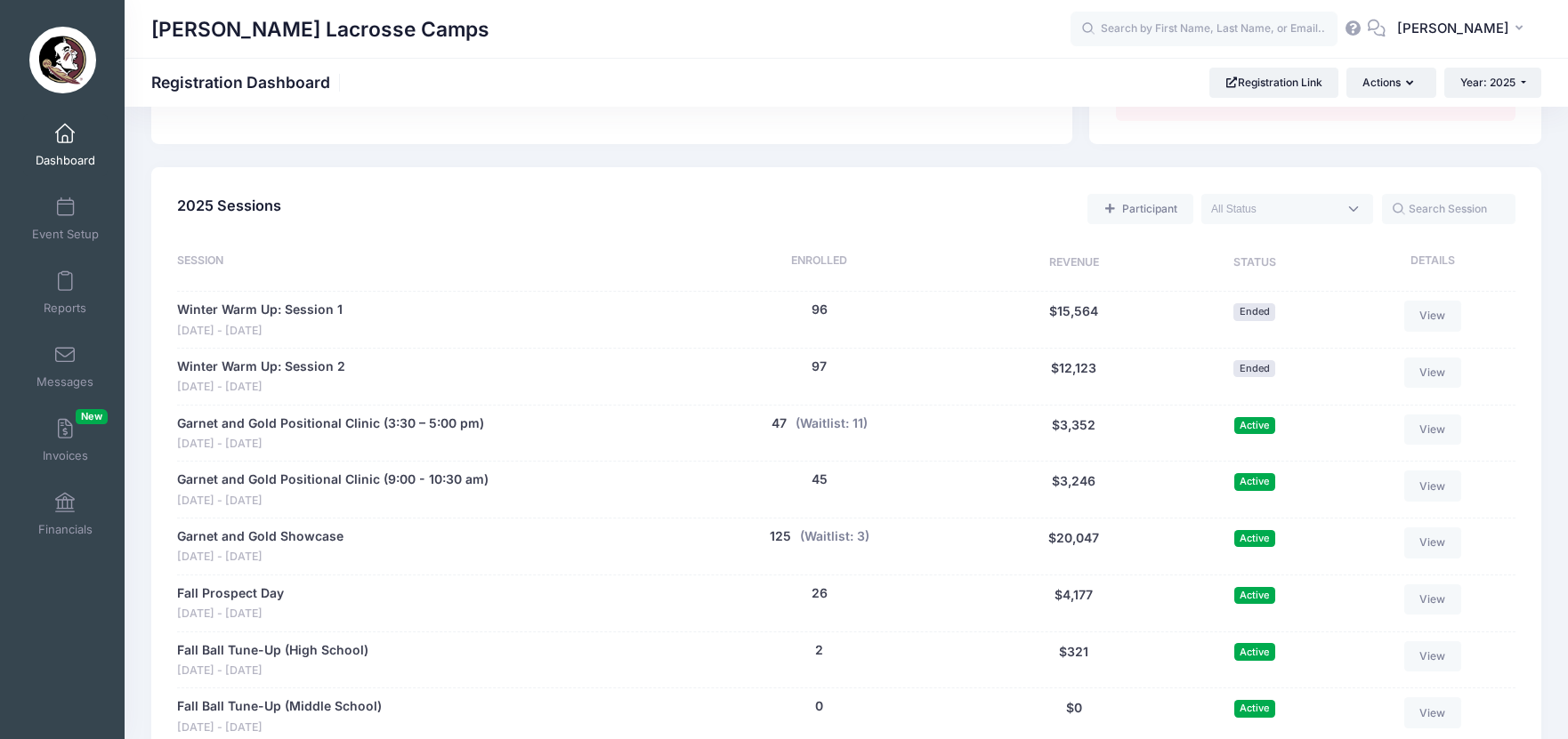
scroll to position [719, 0]
